Goal: Task Accomplishment & Management: Manage account settings

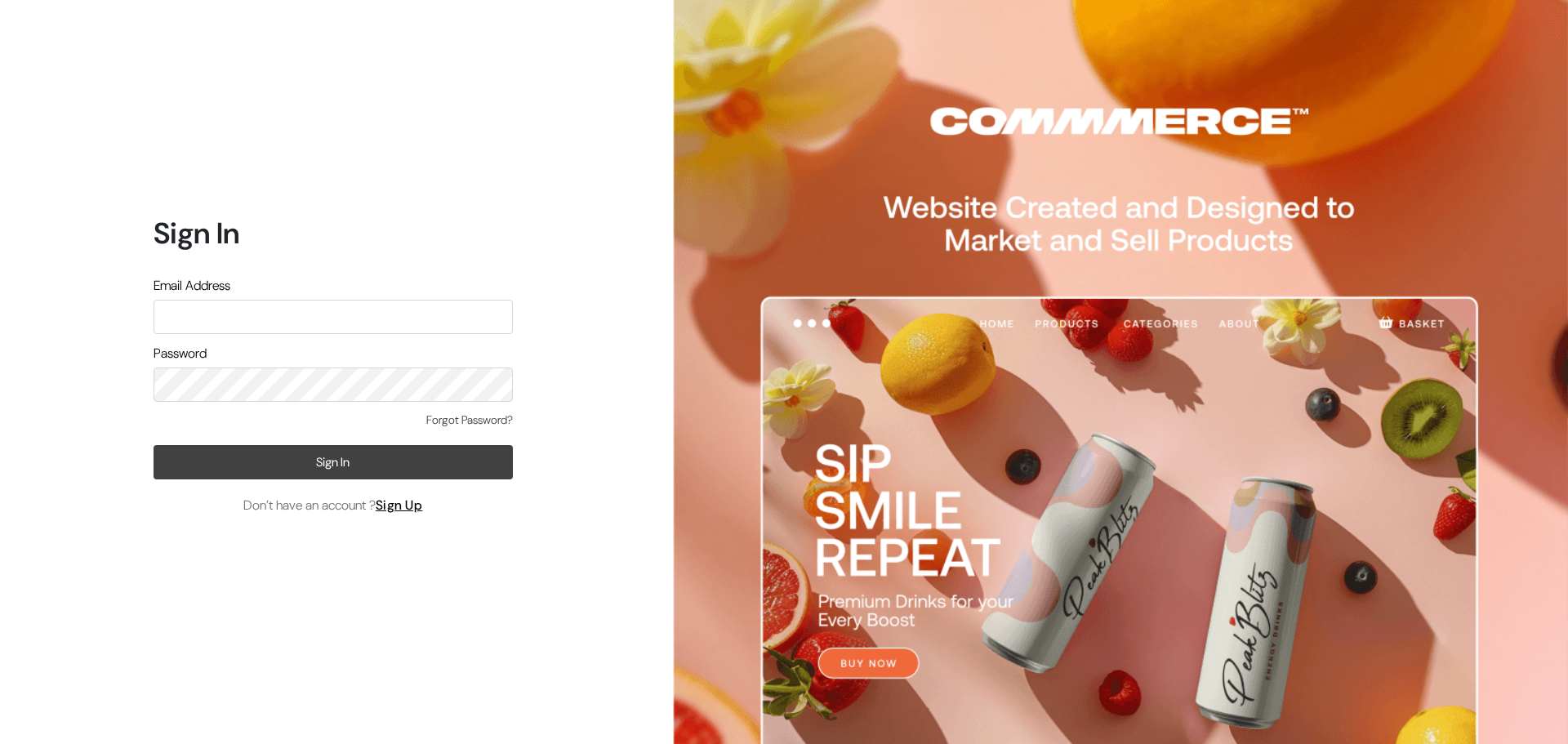
type input "[EMAIL_ADDRESS][DOMAIN_NAME]"
click at [255, 465] on button "Sign In" at bounding box center [332, 462] width 359 height 34
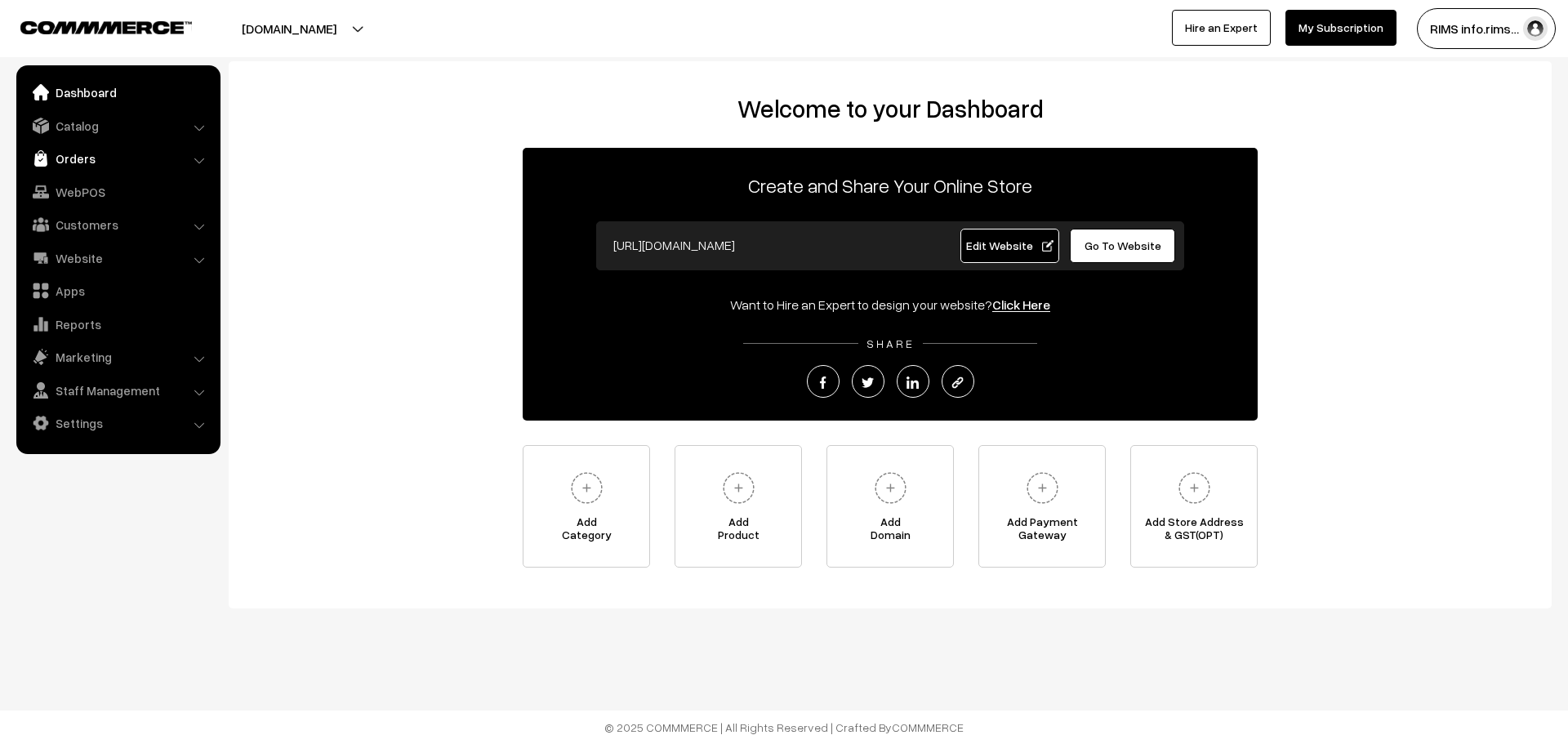
click at [108, 154] on link "Orders" at bounding box center [117, 159] width 194 height 30
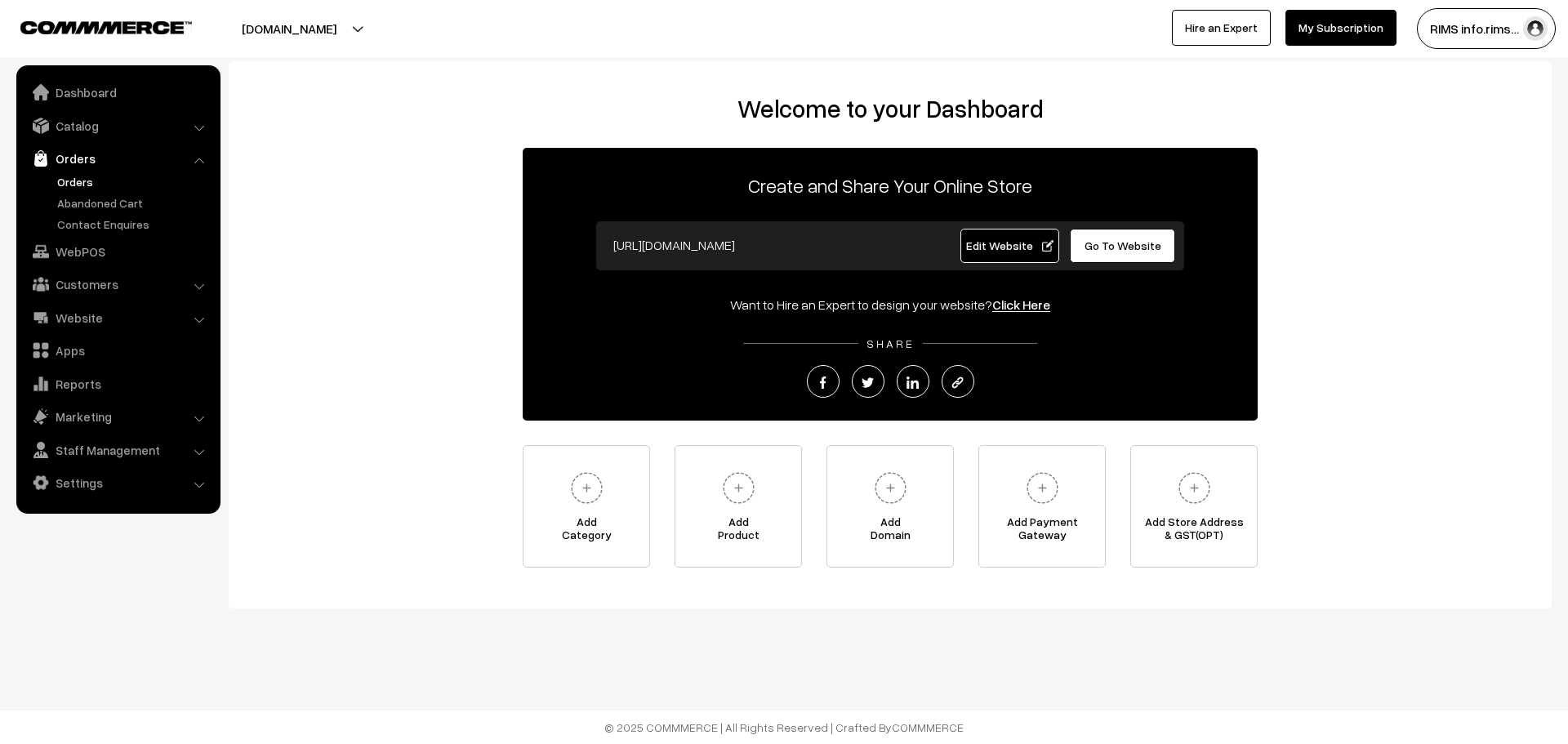
click at [77, 182] on link "Orders" at bounding box center [134, 182] width 161 height 17
